Goal: Learn about a topic: Understand process/instructions

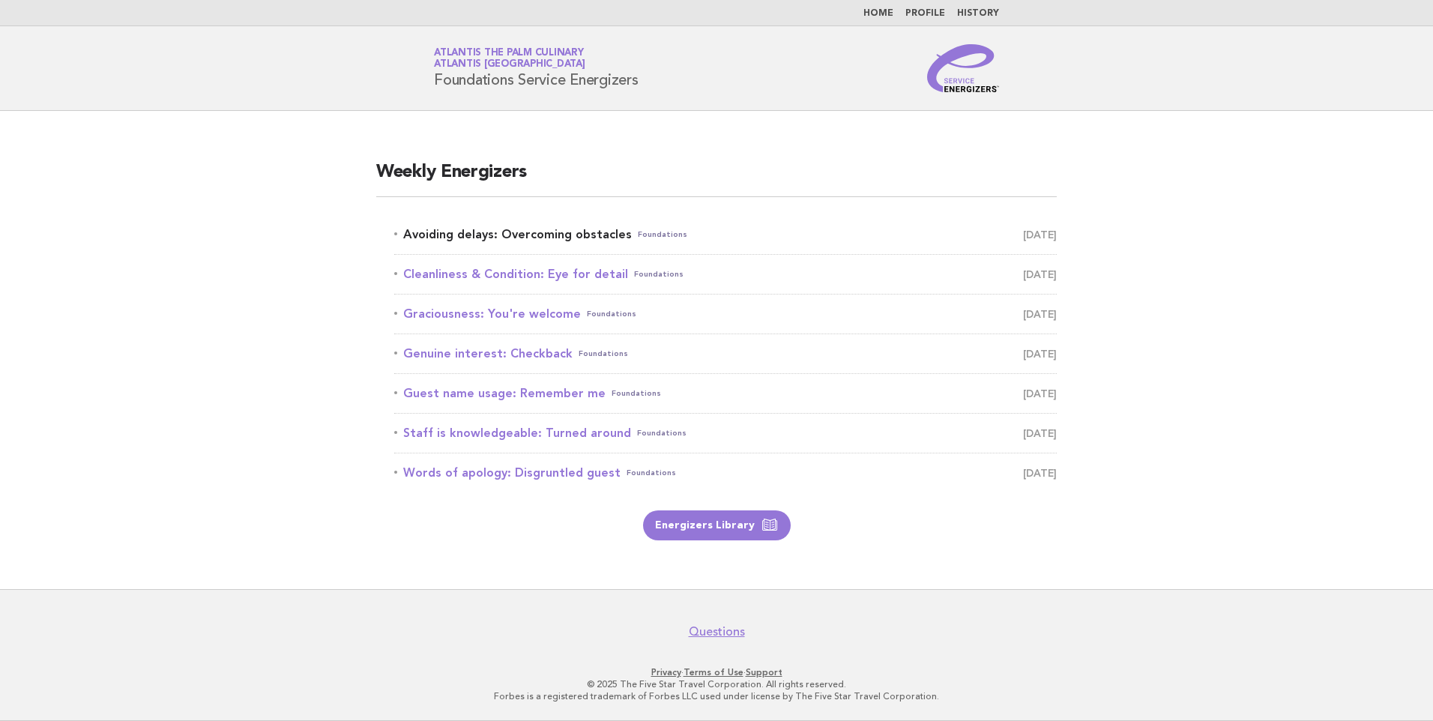
click at [537, 231] on link "Avoiding delays: Overcoming obstacles Foundations [DATE]" at bounding box center [725, 234] width 663 height 21
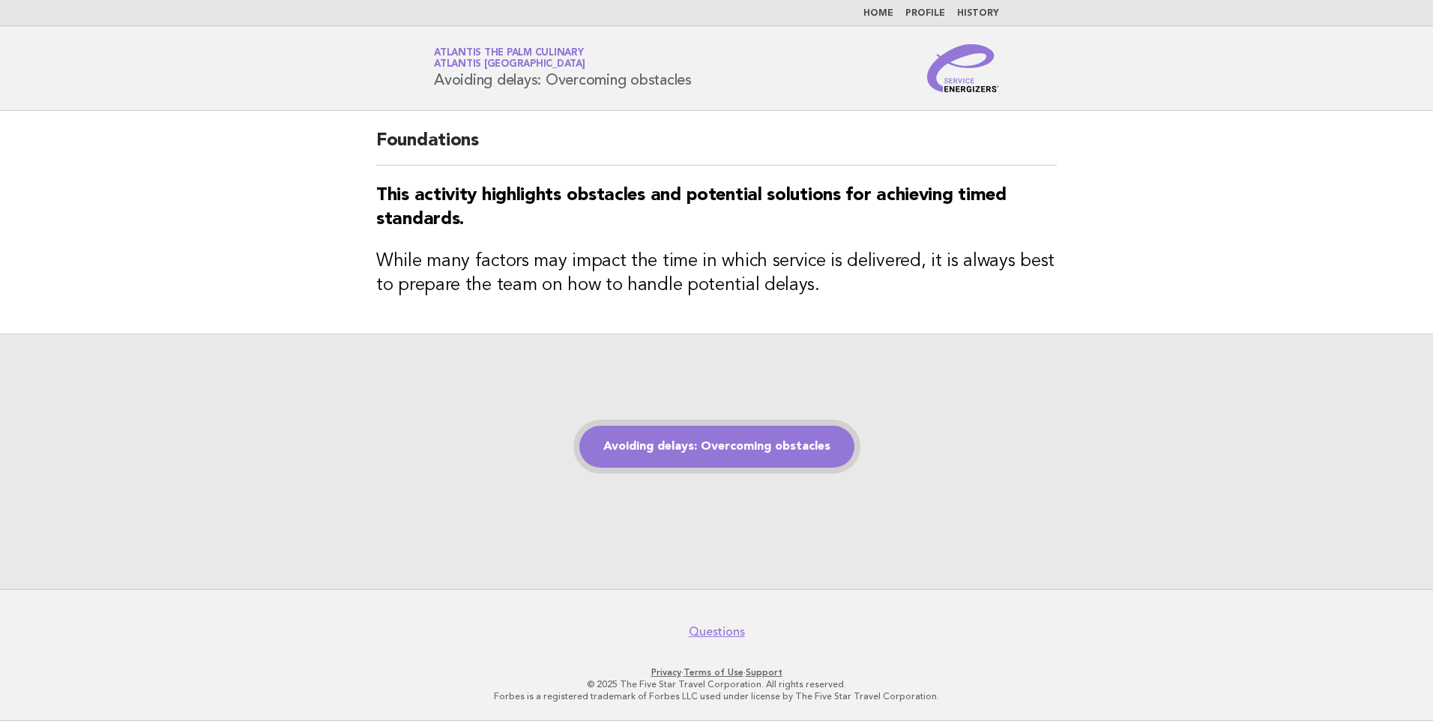
click at [681, 456] on link "Avoiding delays: Overcoming obstacles" at bounding box center [716, 447] width 275 height 42
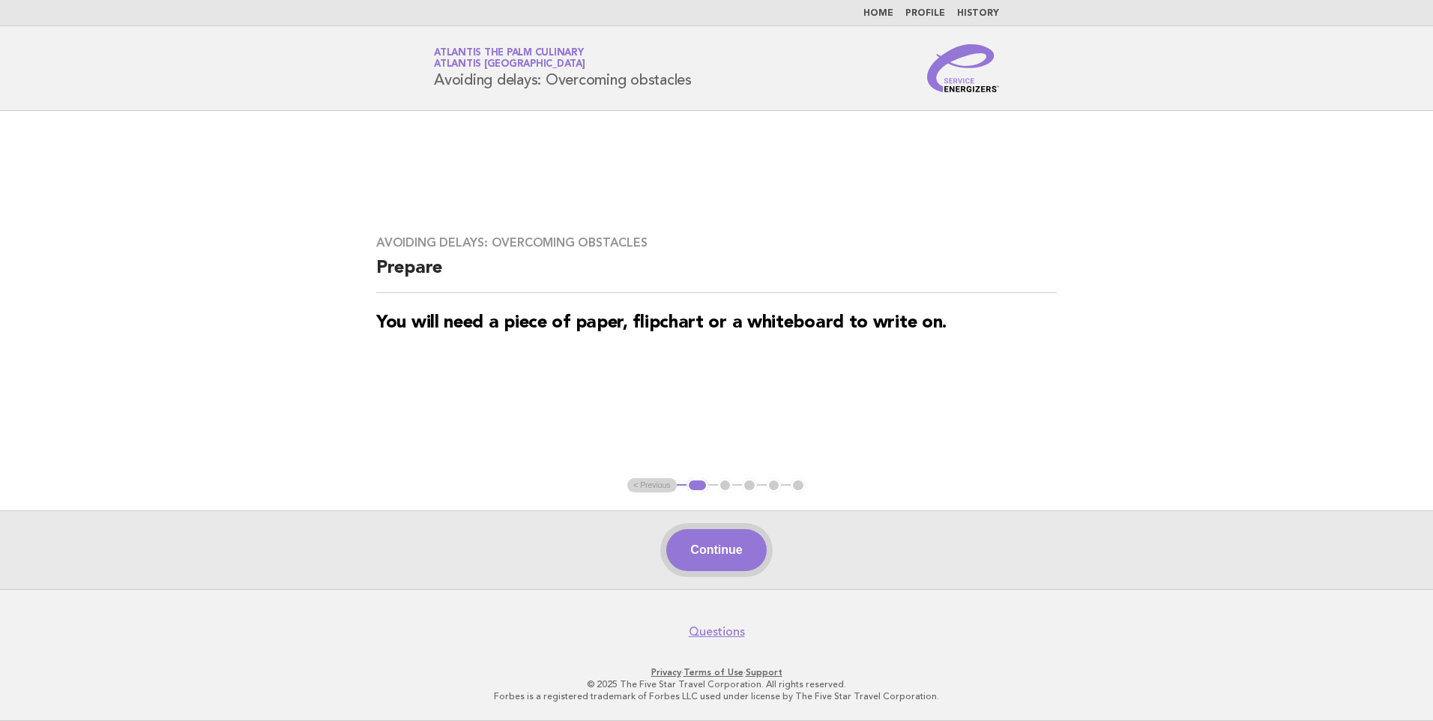
click at [741, 540] on button "Continue" at bounding box center [716, 550] width 100 height 42
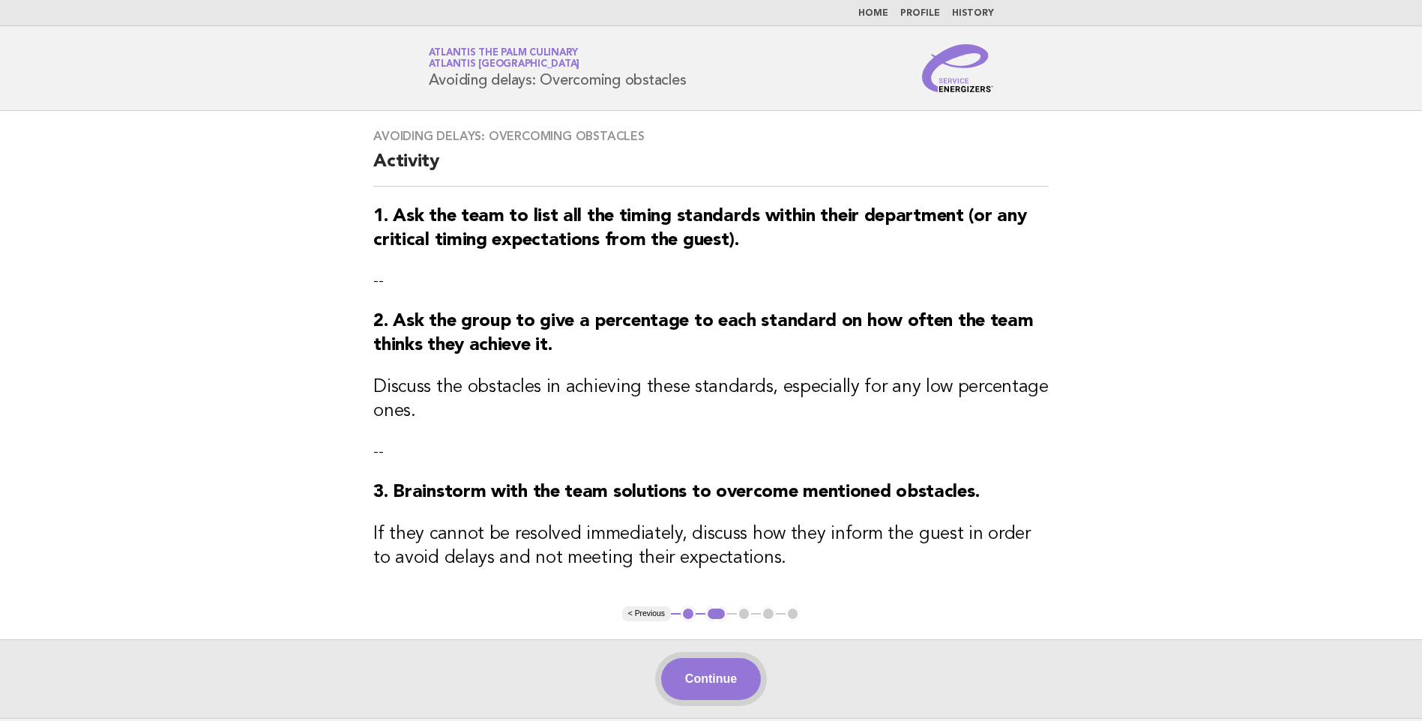
click at [708, 680] on button "Continue" at bounding box center [711, 679] width 100 height 42
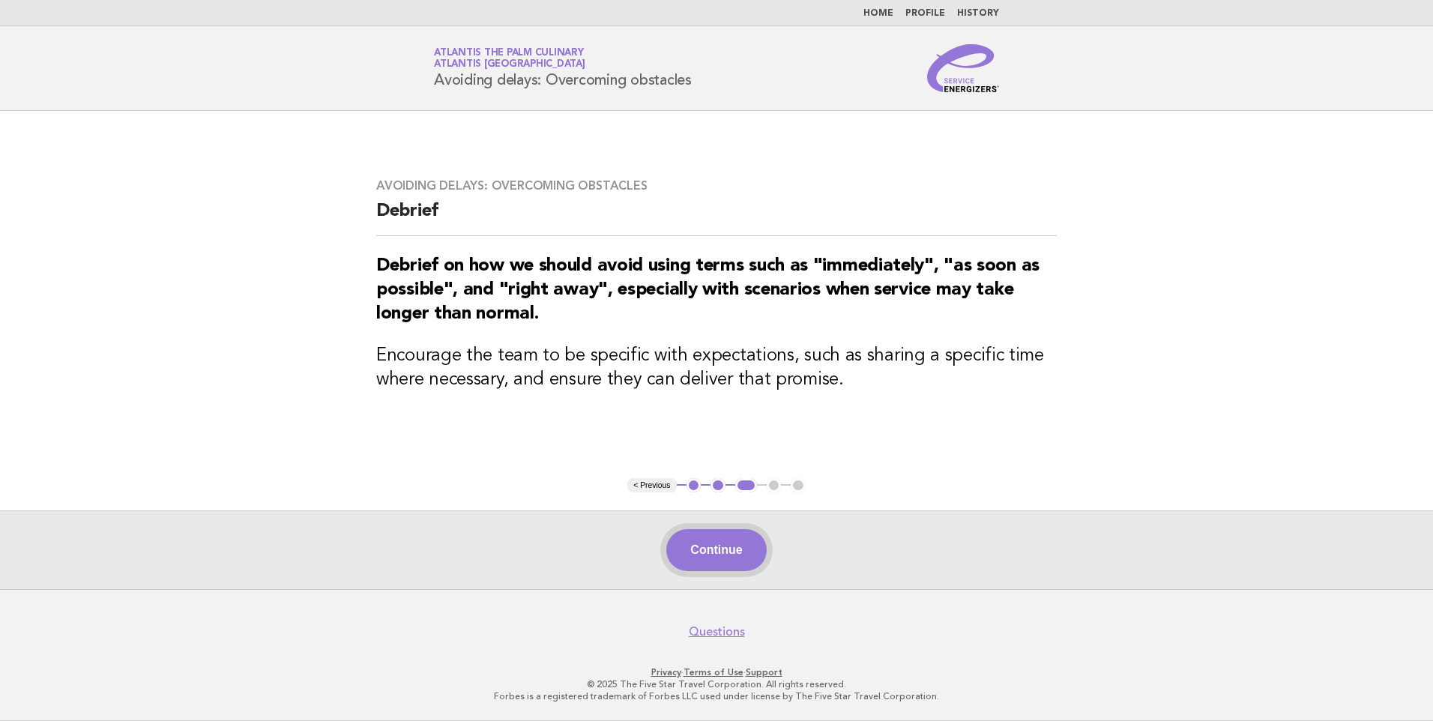
click at [708, 549] on button "Continue" at bounding box center [716, 550] width 100 height 42
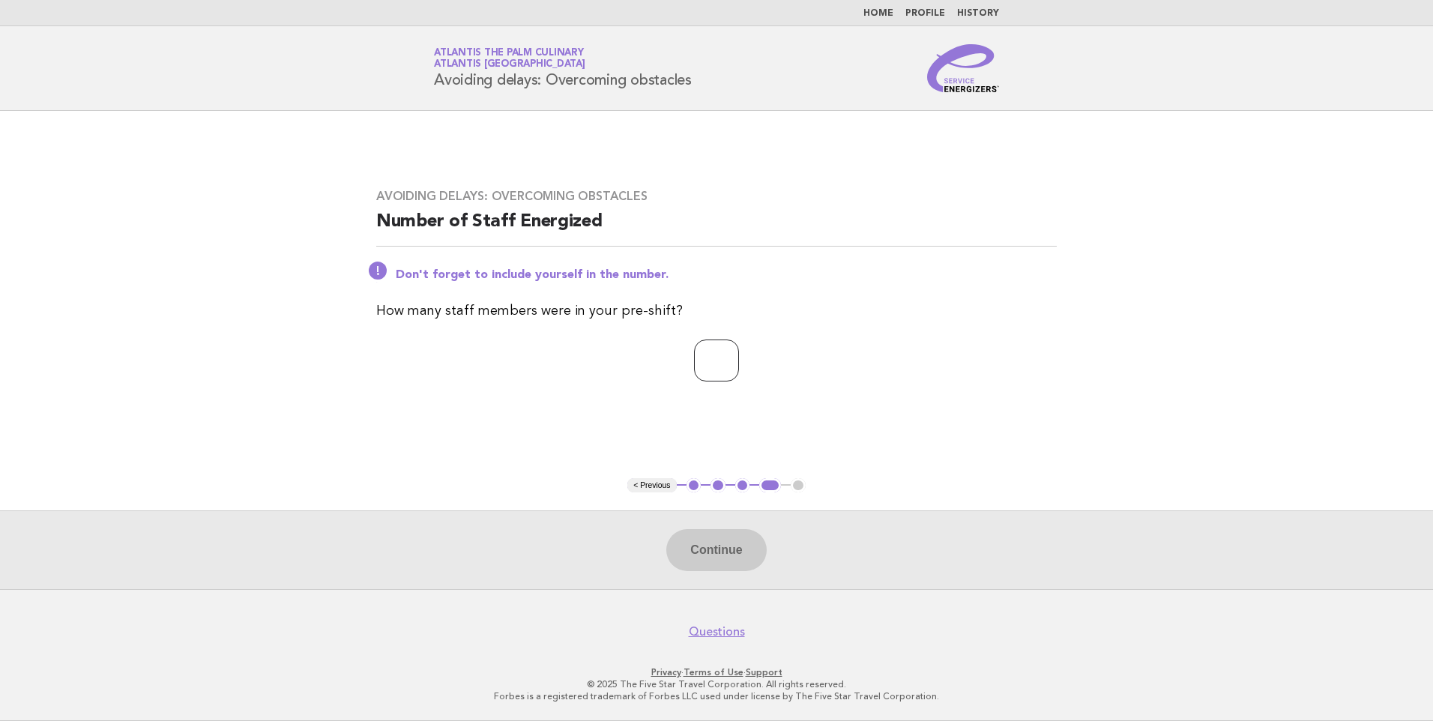
click at [711, 357] on input "number" at bounding box center [716, 361] width 45 height 42
type input "*"
click at [695, 546] on button "Continue" at bounding box center [716, 550] width 100 height 42
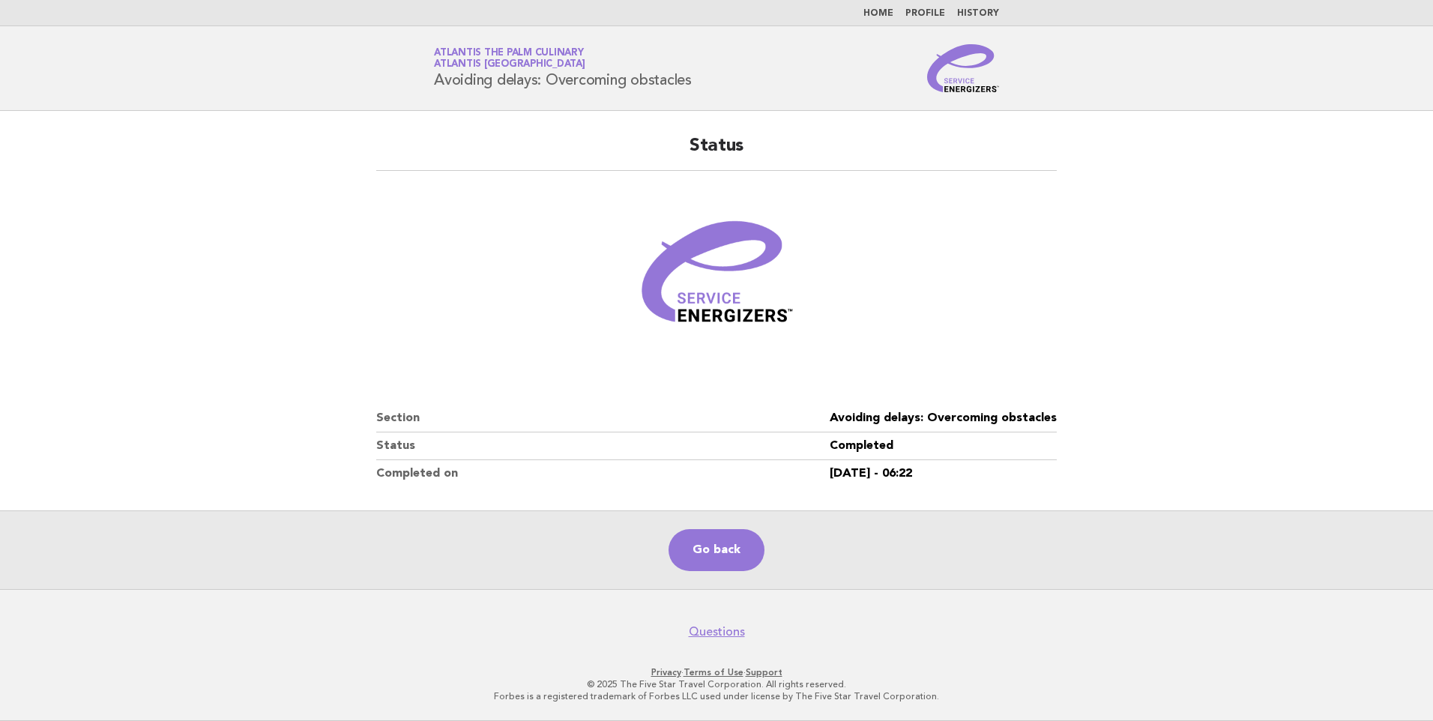
click at [261, 319] on main "Status Section Avoiding delays: Overcoming obstacles Status Completed Completed…" at bounding box center [716, 350] width 1433 height 478
